Goal: Check status: Check status

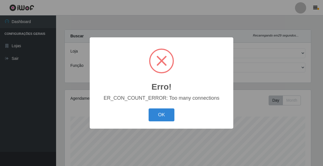
select select "79"
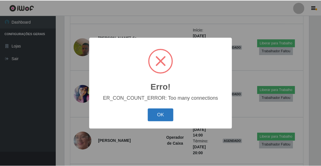
scroll to position [116, 246]
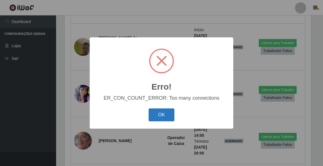
click at [161, 116] on button "OK" at bounding box center [162, 114] width 26 height 13
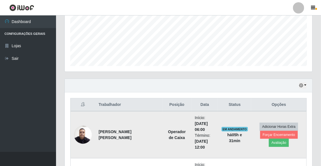
scroll to position [179, 0]
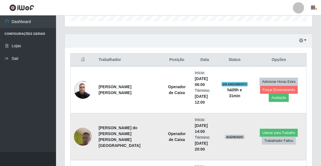
click at [85, 135] on img at bounding box center [83, 137] width 18 height 40
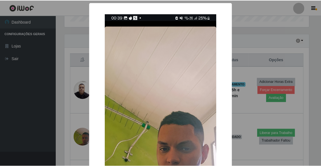
scroll to position [67, 0]
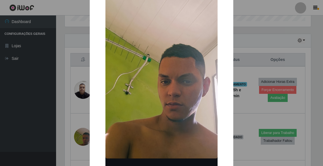
click at [243, 107] on div "× OK Cancel" at bounding box center [161, 83] width 323 height 166
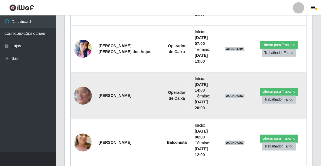
scroll to position [336, 0]
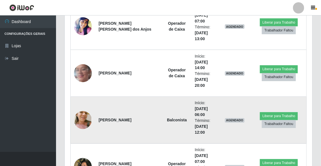
click at [84, 120] on img at bounding box center [83, 120] width 18 height 34
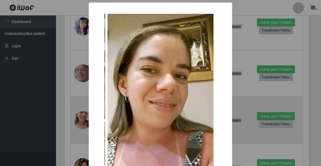
scroll to position [116, 246]
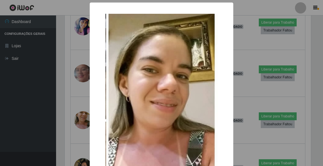
click at [256, 88] on div "× OK Cancel" at bounding box center [161, 83] width 323 height 166
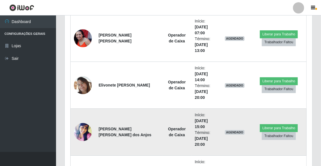
scroll to position [628, 0]
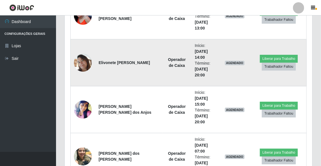
click at [82, 62] on img at bounding box center [83, 63] width 18 height 18
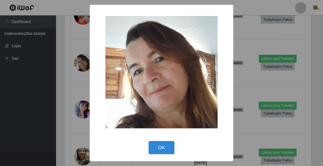
click at [166, 70] on img at bounding box center [161, 72] width 112 height 112
click at [241, 124] on div "× OK Cancel" at bounding box center [161, 83] width 323 height 166
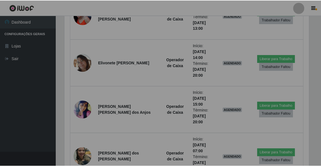
scroll to position [116, 248]
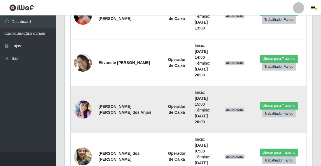
click at [218, 112] on td "AGENDADO" at bounding box center [234, 109] width 33 height 47
